Goal: Find contact information: Find contact information

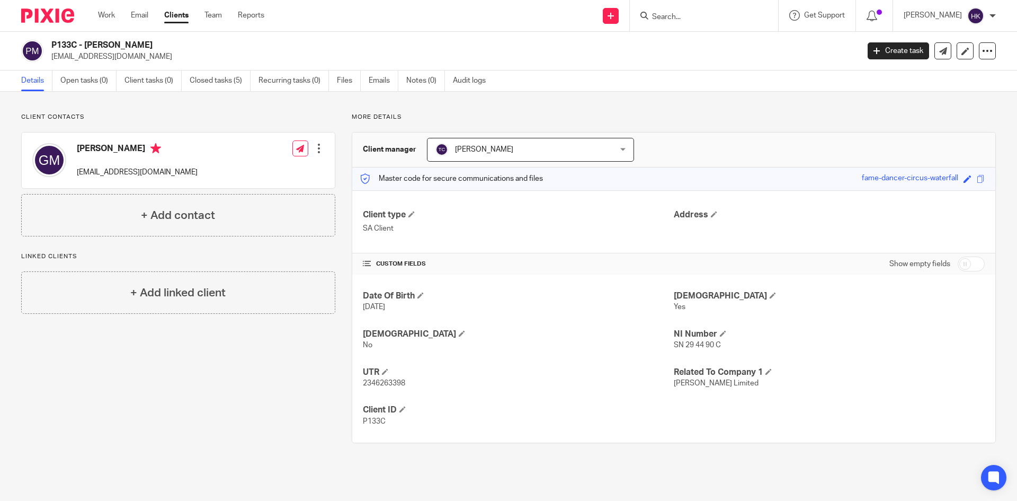
click at [662, 15] on input "Search" at bounding box center [698, 18] width 95 height 10
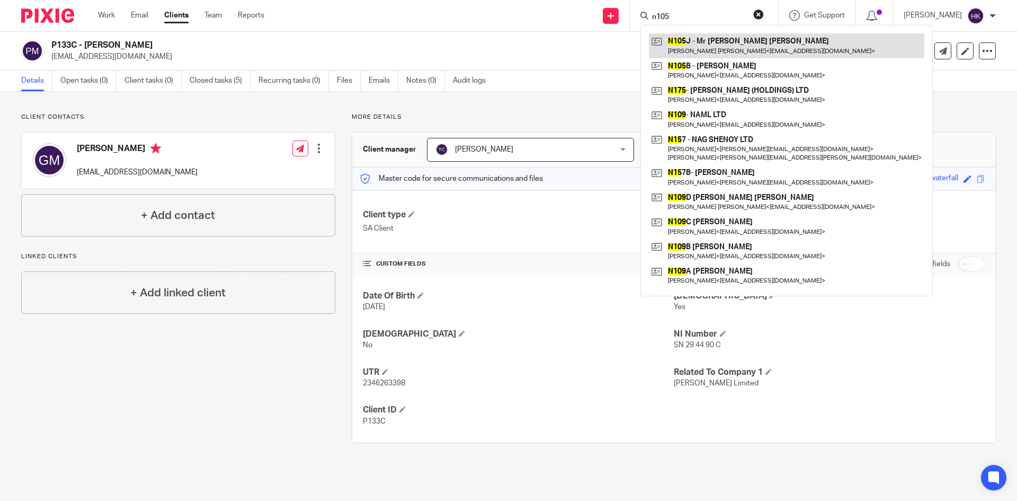
type input "n105"
click at [745, 46] on link at bounding box center [786, 45] width 275 height 24
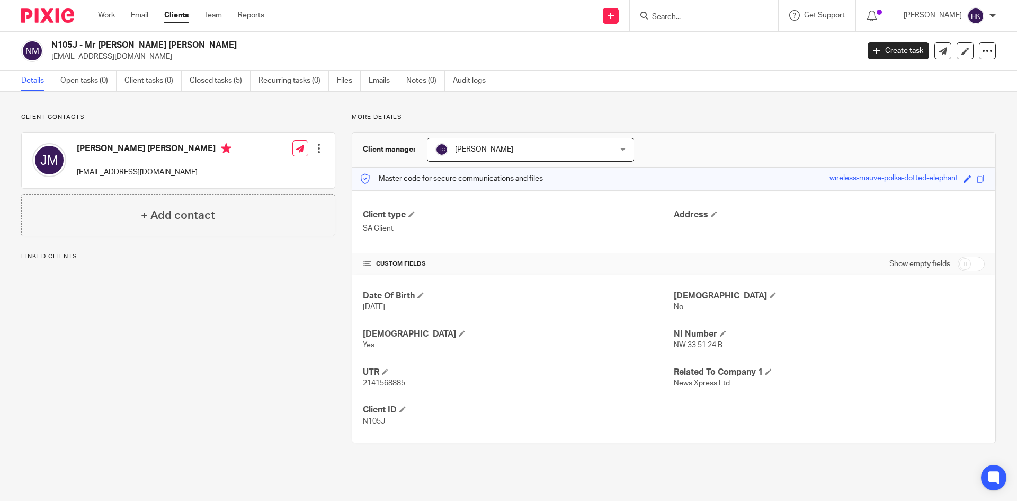
drag, startPoint x: 50, startPoint y: 61, endPoint x: 146, endPoint y: 64, distance: 96.5
click at [146, 64] on div "N105J - Mr Jaswant Singh Mangatt smarttalk65@hotmail.com Create task Update fro…" at bounding box center [508, 51] width 1017 height 39
copy p "[EMAIL_ADDRESS][DOMAIN_NAME]"
click at [692, 15] on input "Search" at bounding box center [698, 18] width 95 height 10
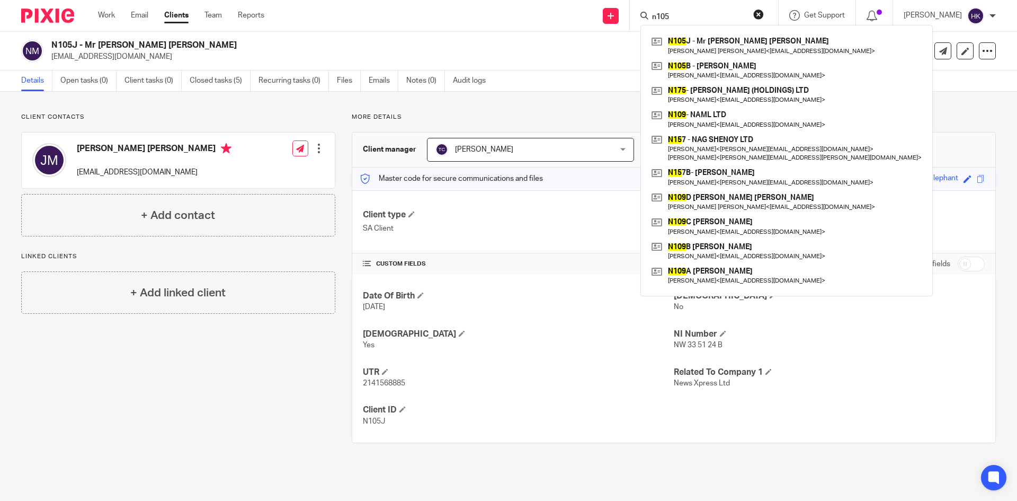
type input "n105"
click at [406, 52] on p "[EMAIL_ADDRESS][DOMAIN_NAME]" at bounding box center [451, 56] width 800 height 11
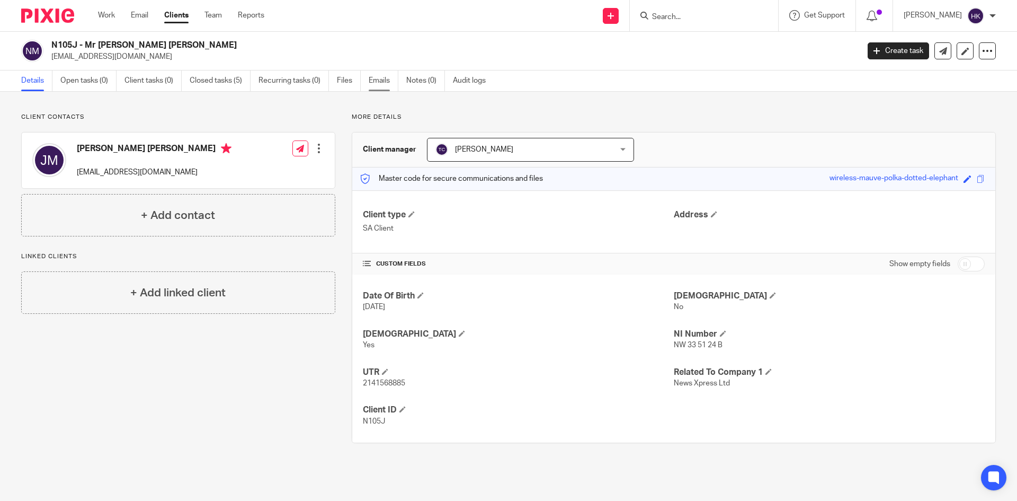
click at [379, 82] on link "Emails" at bounding box center [384, 80] width 30 height 21
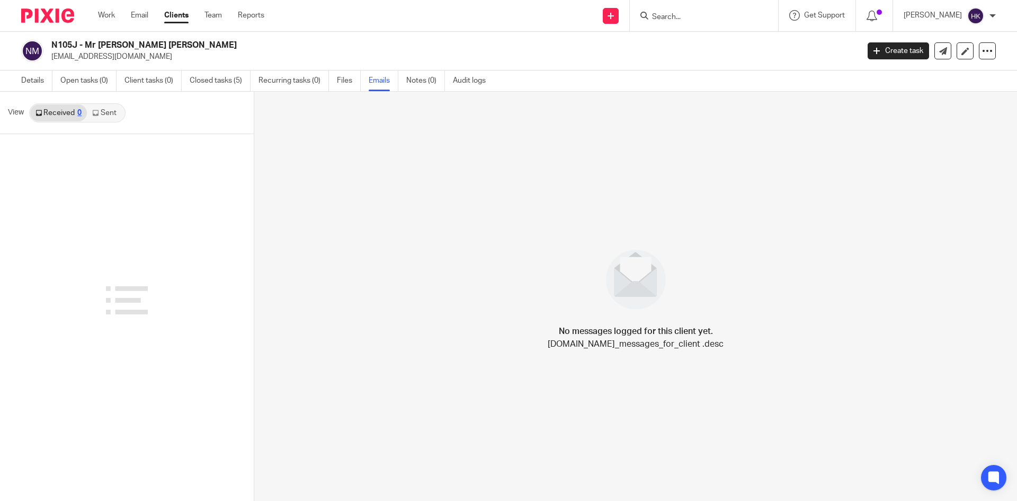
click at [108, 110] on link "Sent" at bounding box center [105, 112] width 37 height 17
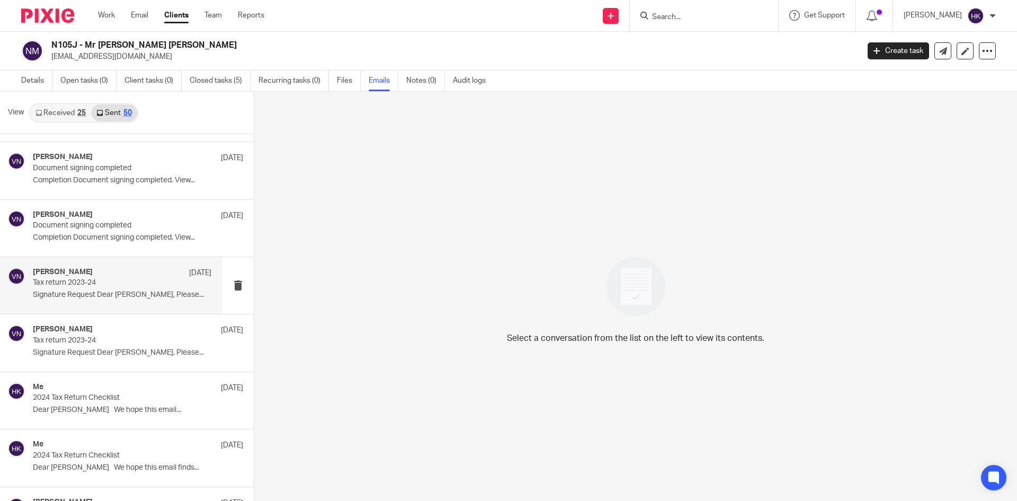
scroll to position [159, 0]
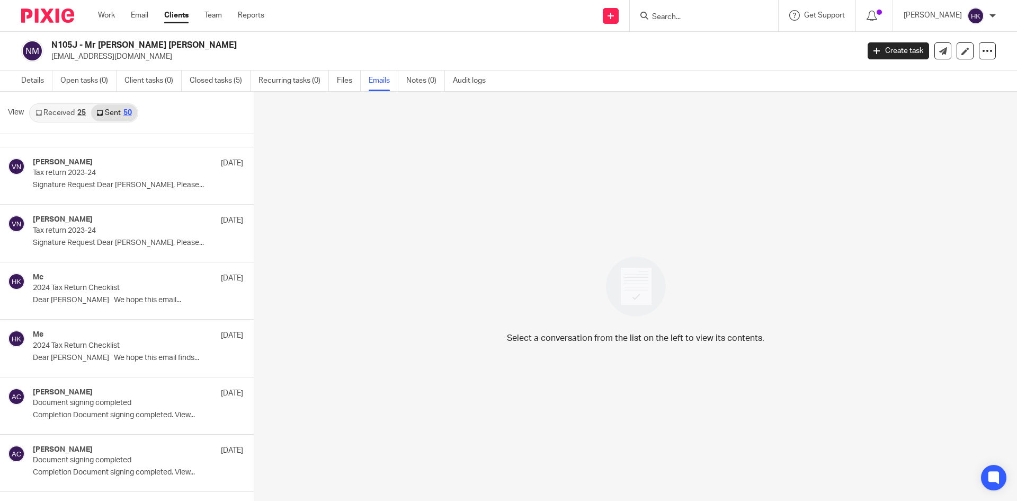
click at [687, 17] on input "Search" at bounding box center [698, 18] width 95 height 10
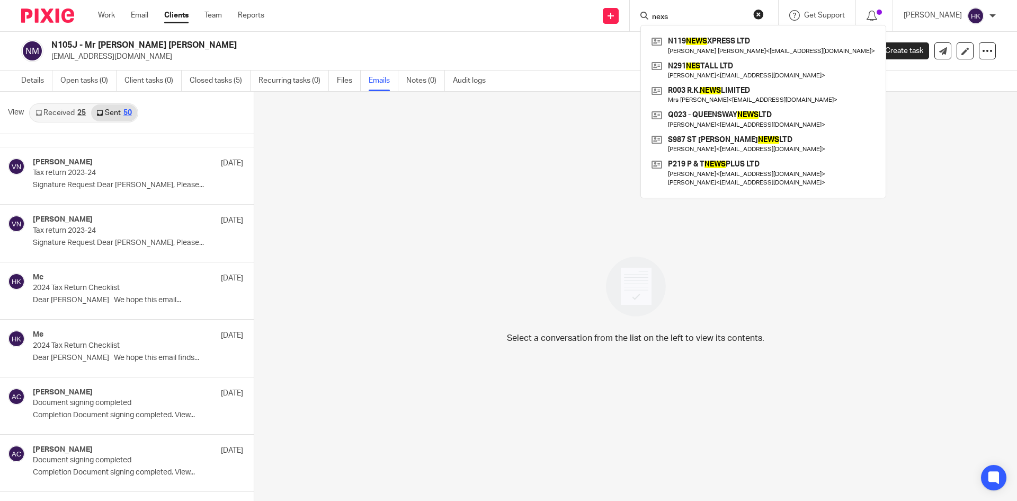
type input "nexs"
click at [568, 53] on p "smarttalk65@hotmail.com" at bounding box center [451, 56] width 800 height 11
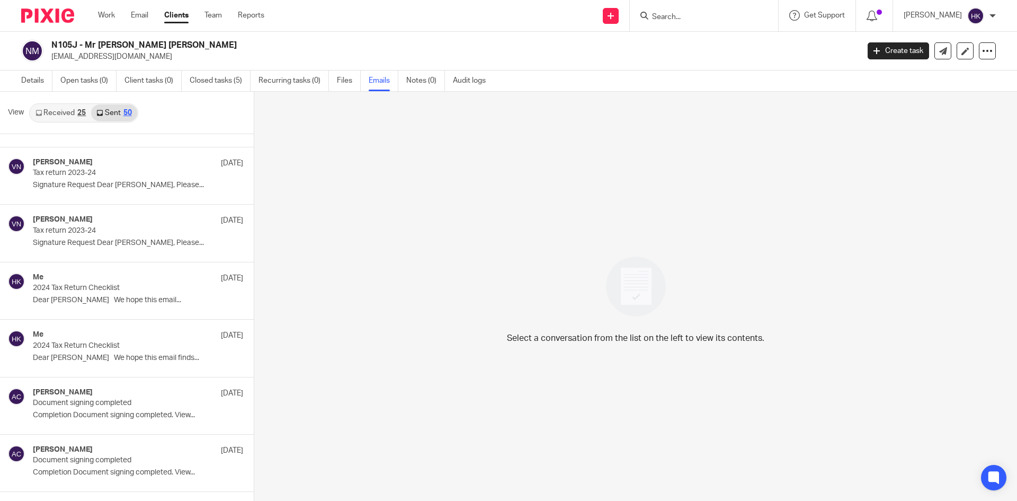
click at [664, 15] on input "Search" at bounding box center [698, 18] width 95 height 10
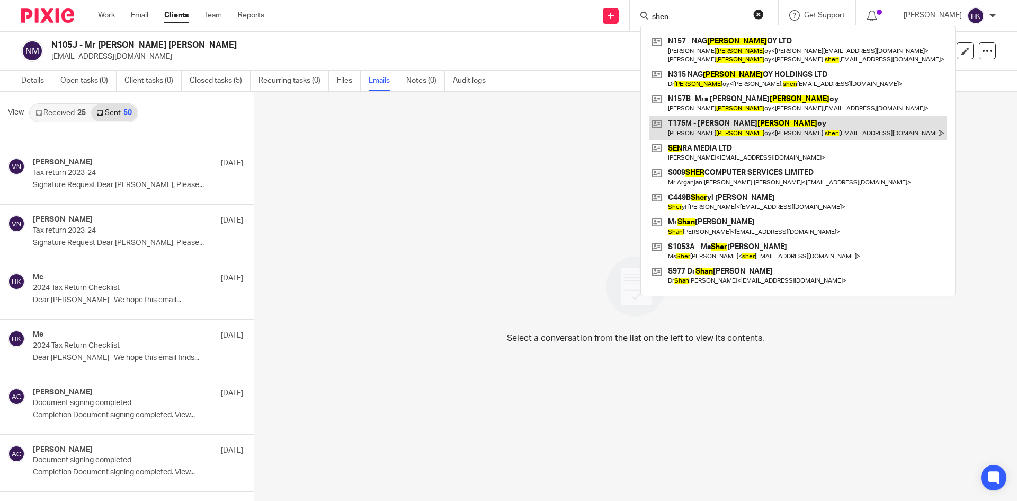
type input "shen"
click at [727, 121] on link at bounding box center [798, 127] width 298 height 24
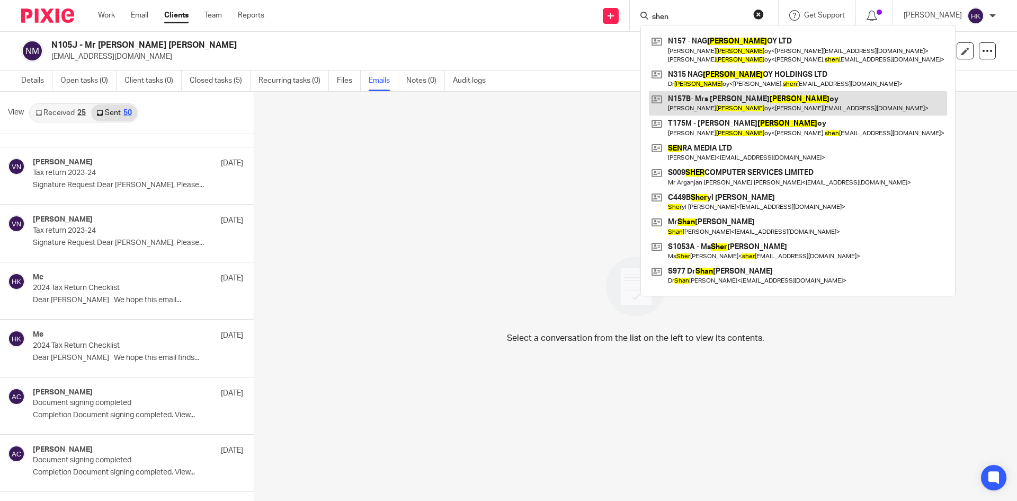
click at [693, 97] on link at bounding box center [798, 103] width 298 height 24
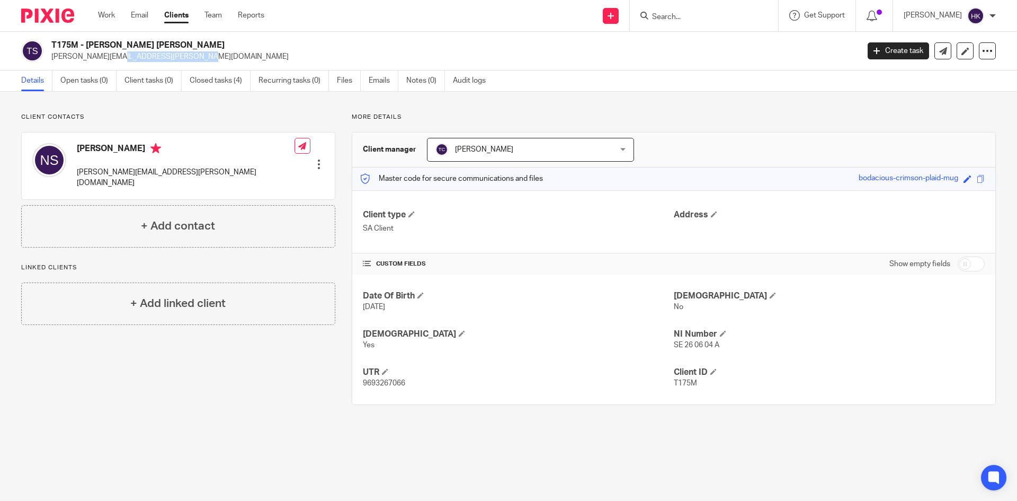
drag, startPoint x: 50, startPoint y: 57, endPoint x: 136, endPoint y: 64, distance: 86.1
click at [136, 64] on div "T175M - Dr Nagesh Konchadi Shenoy nagesh.shenoy@nhs.net Create task Update from…" at bounding box center [508, 51] width 1017 height 39
copy p "nagesh.shenoy@nhs.net"
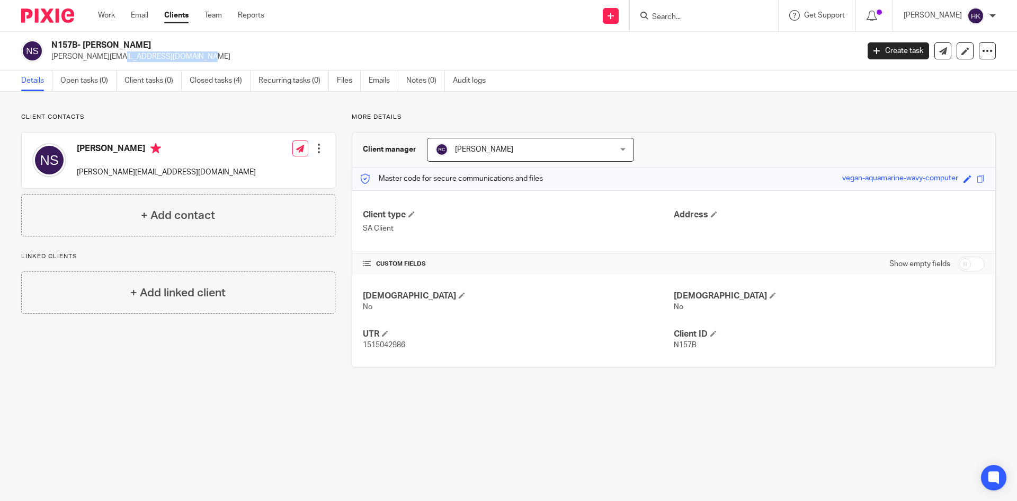
drag, startPoint x: 50, startPoint y: 58, endPoint x: 131, endPoint y: 68, distance: 81.6
click at [130, 68] on div "N157B- Mrs Namratha Shenoy namratha.bhat@gmail.com Create task Update from Comp…" at bounding box center [508, 51] width 1017 height 39
drag, startPoint x: 154, startPoint y: 63, endPoint x: 107, endPoint y: 64, distance: 46.6
click at [154, 63] on div "N157B- Mrs Namratha Shenoy namratha.bhat@gmail.com Create task Update from Comp…" at bounding box center [508, 51] width 1017 height 39
drag, startPoint x: 51, startPoint y: 59, endPoint x: 147, endPoint y: 69, distance: 95.9
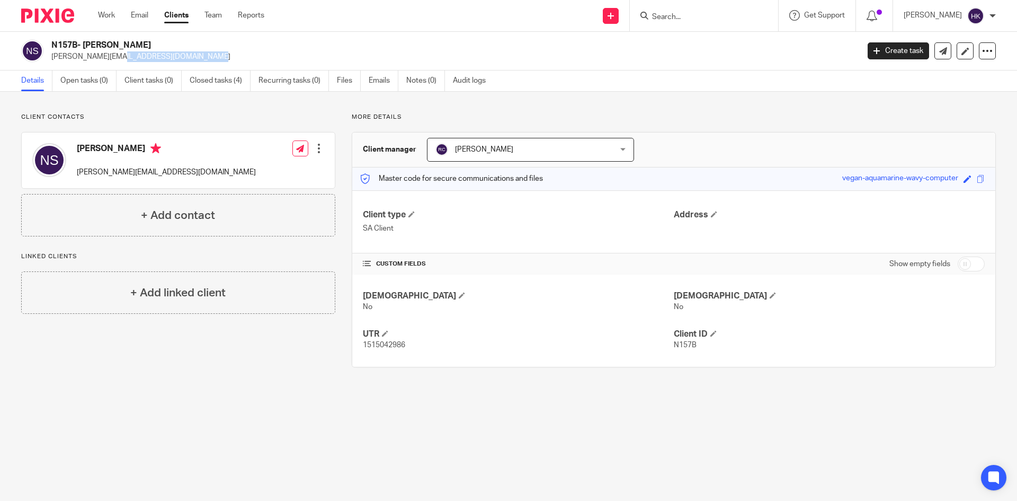
click at [147, 69] on div "N157B- Mrs Namratha Shenoy namratha.bhat@gmail.com Create task Update from Comp…" at bounding box center [508, 51] width 1017 height 39
copy p "namratha.bhat@gmail.com"
click at [698, 15] on input "Search" at bounding box center [698, 18] width 95 height 10
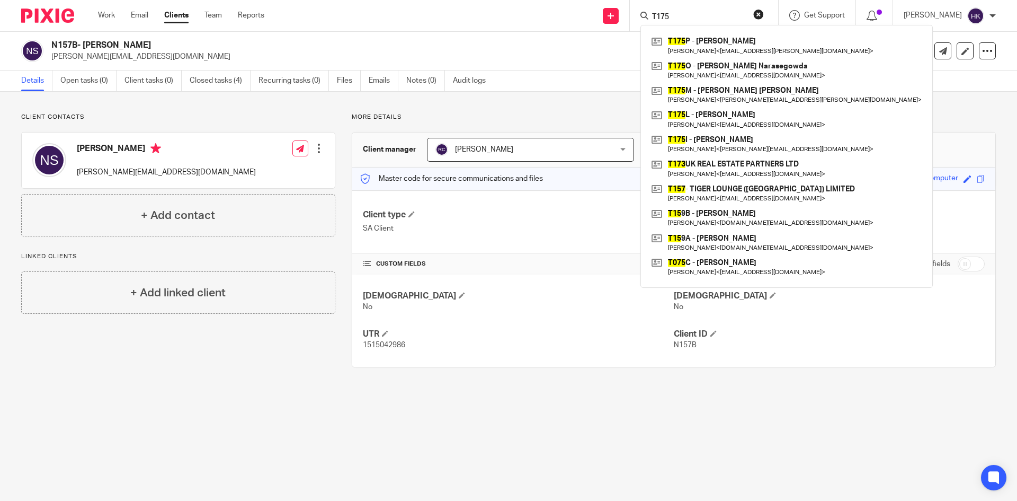
type input "T175"
click at [529, 31] on div "Work Email Clients Team Reports Work Email Clients Team Reports Settings Send n…" at bounding box center [508, 16] width 1017 height 32
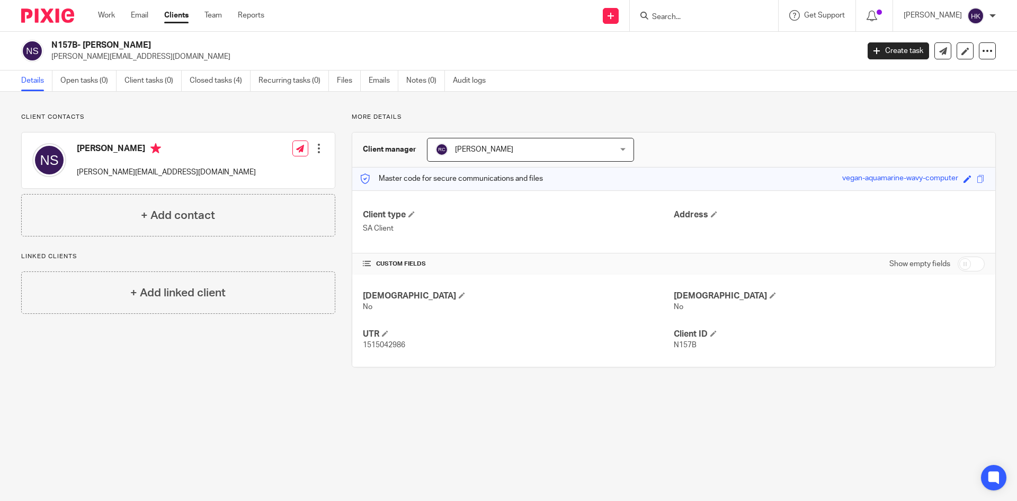
click at [709, 15] on input "Search" at bounding box center [698, 18] width 95 height 10
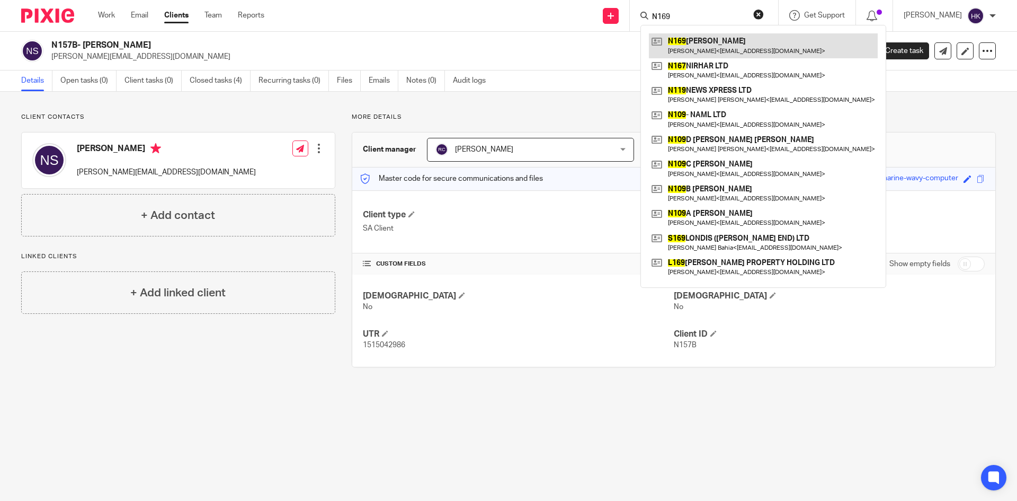
type input "N169"
click at [696, 38] on link at bounding box center [763, 45] width 229 height 24
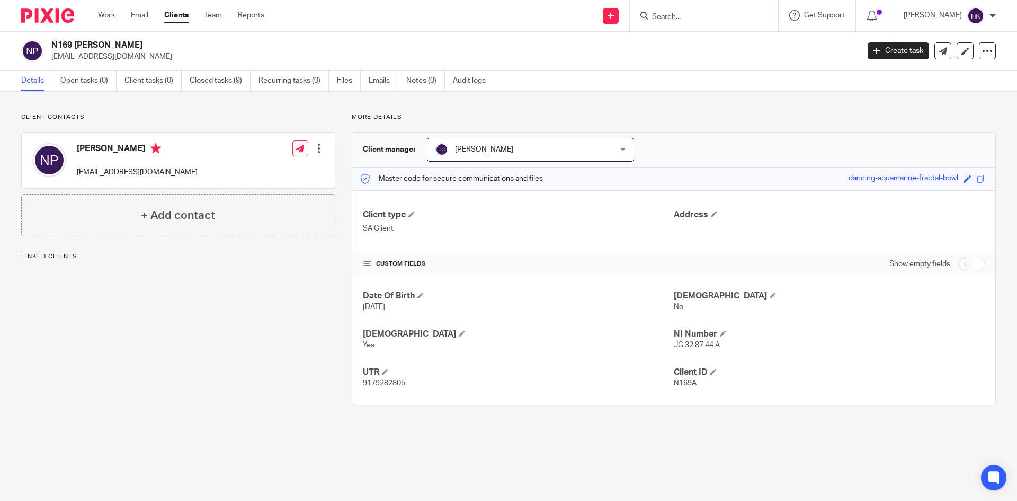
drag, startPoint x: 56, startPoint y: 62, endPoint x: 102, endPoint y: 65, distance: 46.2
click at [102, 65] on div "N169 [PERSON_NAME] [EMAIL_ADDRESS][DOMAIN_NAME] Create task Update from Compani…" at bounding box center [508, 51] width 1017 height 39
click at [134, 56] on p "[EMAIL_ADDRESS][DOMAIN_NAME]" at bounding box center [451, 56] width 800 height 11
drag, startPoint x: 53, startPoint y: 61, endPoint x: 124, endPoint y: 64, distance: 71.6
click at [124, 64] on div "N169 Mrs Naila Parwaiz nshabir@hotmail.com Create task Update from Companies Ho…" at bounding box center [508, 51] width 1017 height 39
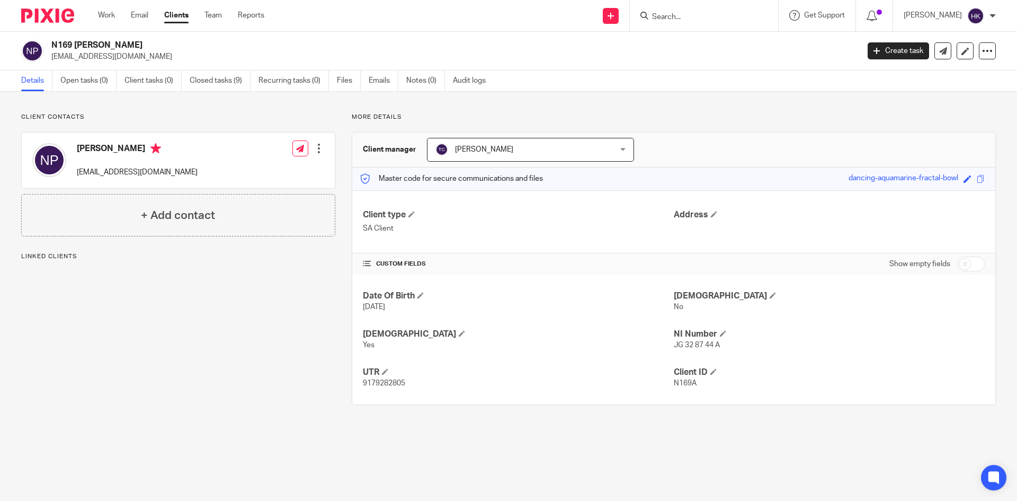
copy p "nshabir@hotmail.com"
click at [695, 14] on input "Search" at bounding box center [698, 18] width 95 height 10
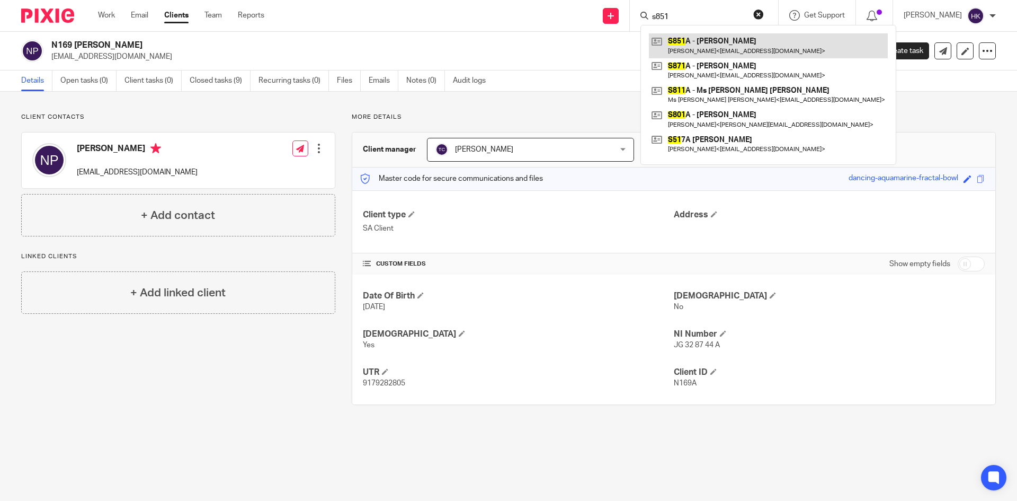
type input "s851"
click at [689, 42] on link at bounding box center [768, 45] width 239 height 24
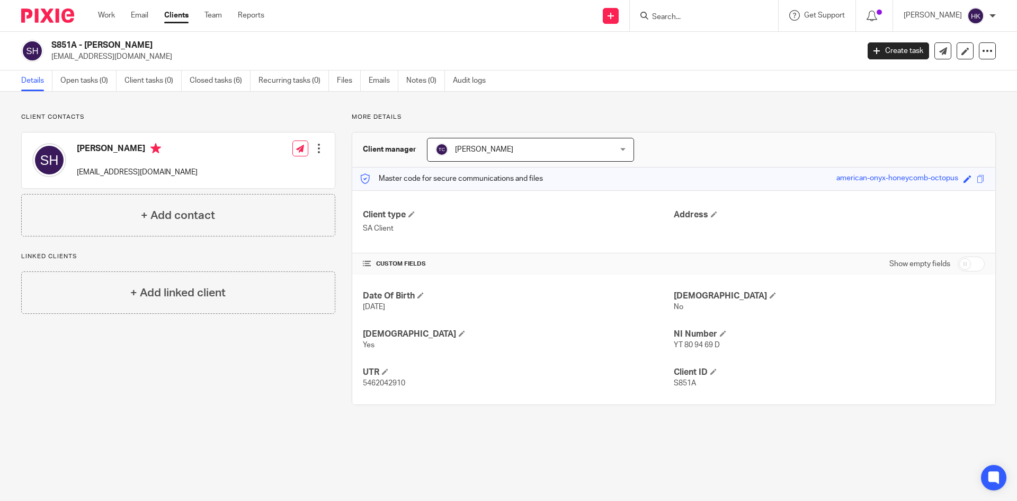
drag, startPoint x: 47, startPoint y: 63, endPoint x: 132, endPoint y: 65, distance: 84.8
click at [132, 65] on div "S851A - [PERSON_NAME] [EMAIL_ADDRESS][DOMAIN_NAME] Create task Update from Comp…" at bounding box center [508, 51] width 1017 height 39
click at [182, 59] on p "[EMAIL_ADDRESS][DOMAIN_NAME]" at bounding box center [451, 56] width 800 height 11
drag, startPoint x: 51, startPoint y: 59, endPoint x: 137, endPoint y: 60, distance: 85.8
click at [137, 60] on p "[EMAIL_ADDRESS][DOMAIN_NAME]" at bounding box center [451, 56] width 800 height 11
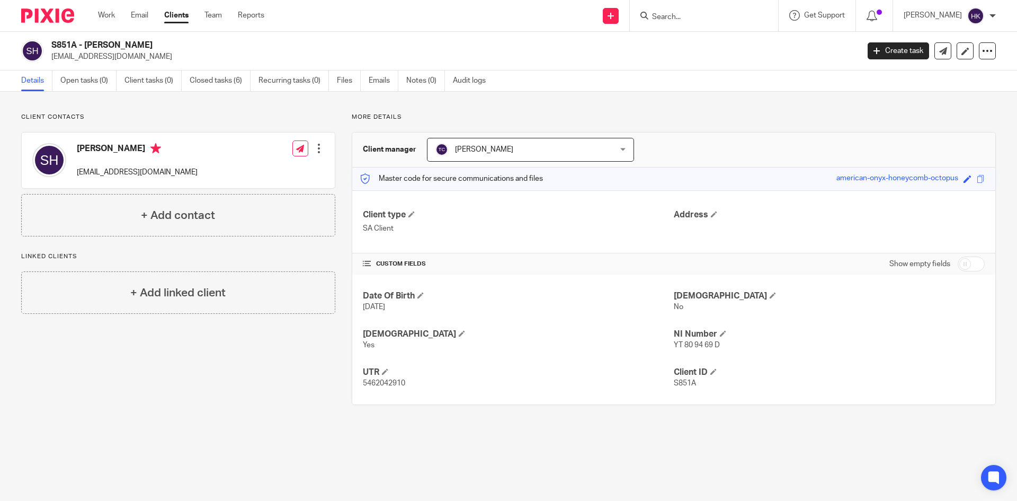
copy p "[EMAIL_ADDRESS][DOMAIN_NAME]"
